Goal: Task Accomplishment & Management: Complete application form

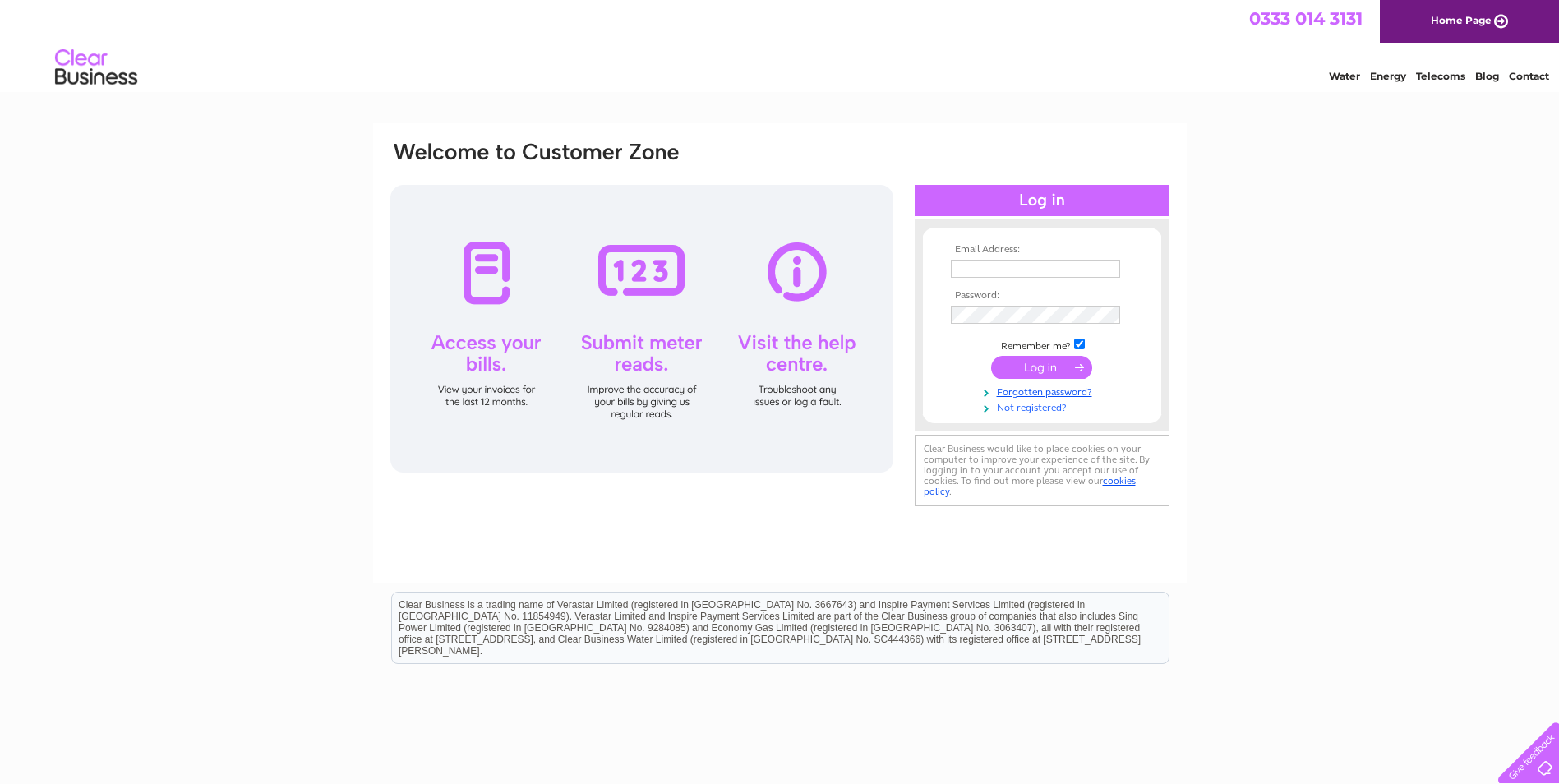
click at [1032, 406] on link "Not registered?" at bounding box center [1044, 406] width 186 height 16
click at [1002, 270] on input "text" at bounding box center [1036, 269] width 171 height 20
